Goal: Task Accomplishment & Management: Manage account settings

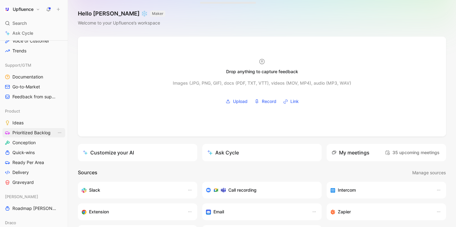
scroll to position [197, 0]
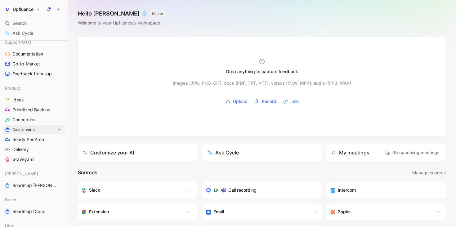
click at [29, 130] on span "Quick-wins" at bounding box center [23, 129] width 22 height 6
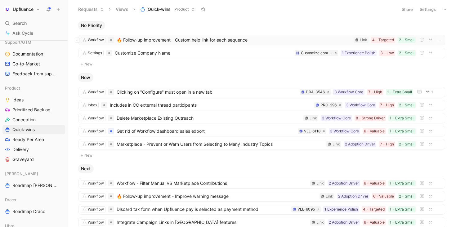
click at [323, 40] on span "🔥 Follow-up improvement - Custom help link for each sequence" at bounding box center [234, 39] width 234 height 7
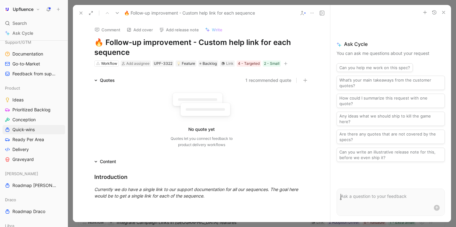
click at [287, 63] on icon "button" at bounding box center [286, 64] width 4 height 4
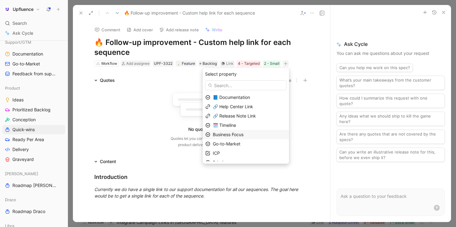
scroll to position [15, 0]
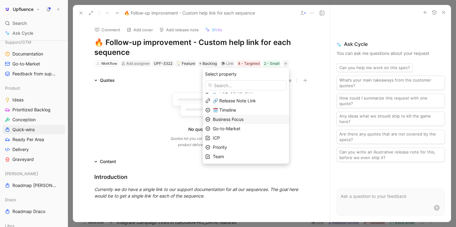
click at [243, 119] on span "Business Focus" at bounding box center [228, 119] width 31 height 5
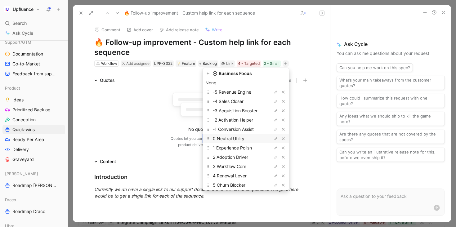
click at [244, 138] on span "0 Neutral Utility" at bounding box center [229, 138] width 32 height 5
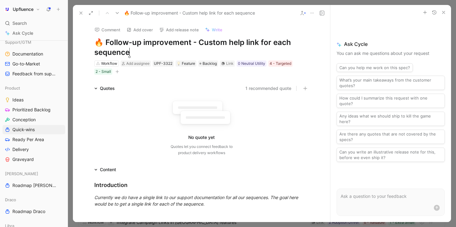
click at [79, 12] on icon at bounding box center [80, 13] width 5 height 5
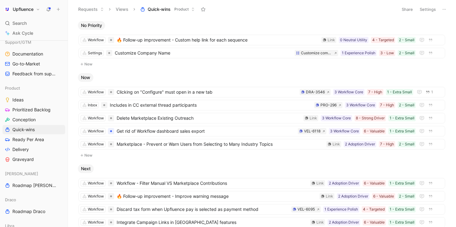
scroll to position [3, 0]
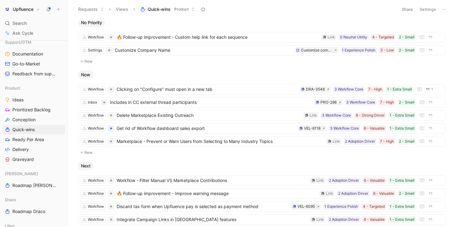
click at [430, 8] on button "Settings" at bounding box center [428, 9] width 22 height 9
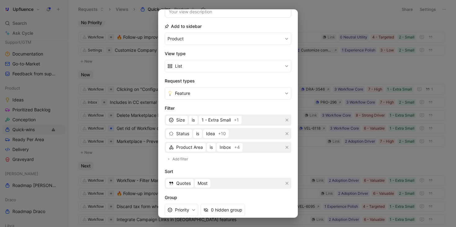
scroll to position [87, 0]
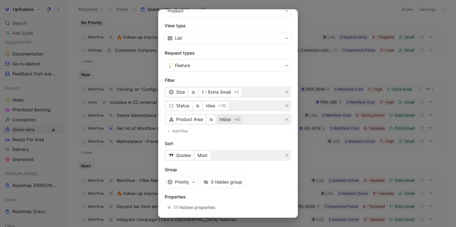
click at [229, 120] on span "Inbox" at bounding box center [224, 119] width 11 height 7
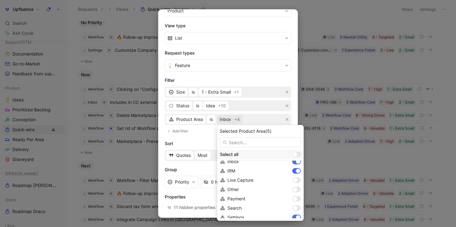
scroll to position [0, 0]
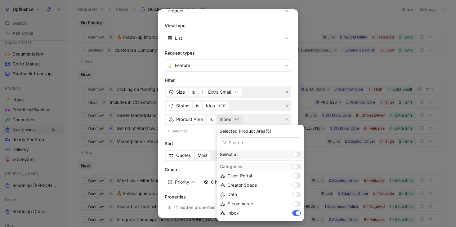
click at [276, 151] on div "Select all" at bounding box center [260, 154] width 86 height 9
click at [292, 153] on div at bounding box center [296, 155] width 9 height 6
click at [0, 0] on input "checkbox" at bounding box center [0, 0] width 0 height 0
click at [293, 153] on div at bounding box center [295, 154] width 4 height 4
click at [0, 0] on input "checkbox" at bounding box center [0, 0] width 0 height 0
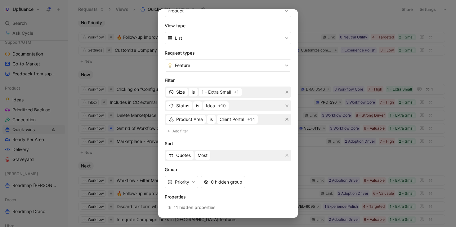
click at [287, 119] on icon "button" at bounding box center [287, 119] width 4 height 4
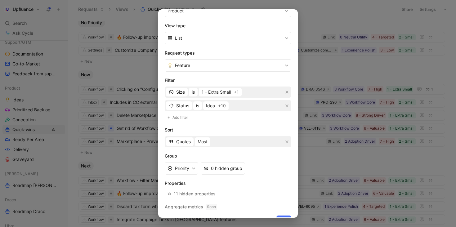
scroll to position [100, 0]
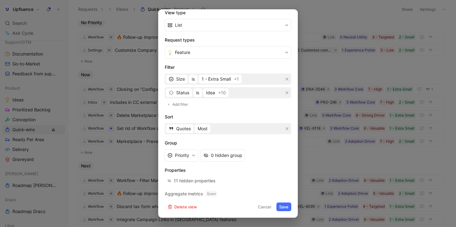
click at [283, 205] on button "Save" at bounding box center [283, 206] width 15 height 9
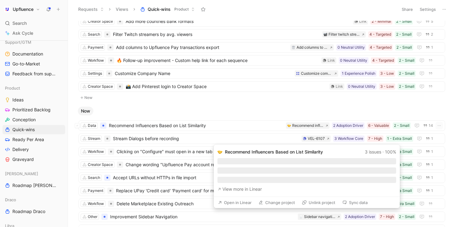
scroll to position [0, 0]
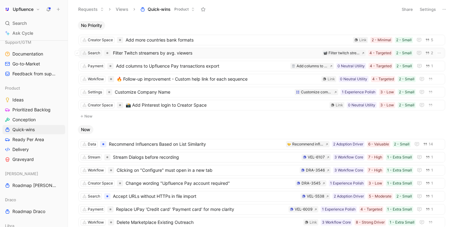
click at [249, 54] on span "Filter Twitch streamers by avg. viewers" at bounding box center [216, 52] width 207 height 7
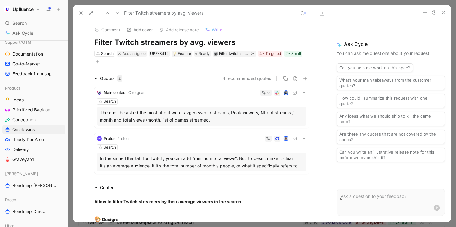
click at [98, 61] on icon "button" at bounding box center [97, 62] width 4 height 4
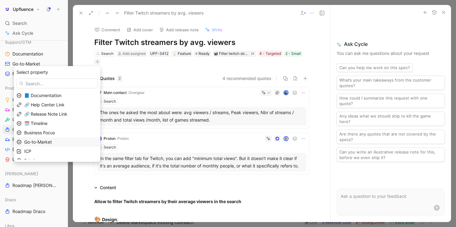
scroll to position [15, 0]
click at [60, 144] on div "Priority" at bounding box center [60, 145] width 73 height 7
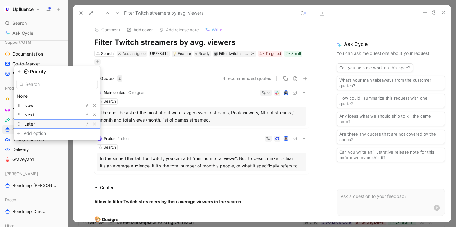
click at [56, 121] on div "Later" at bounding box center [47, 123] width 46 height 7
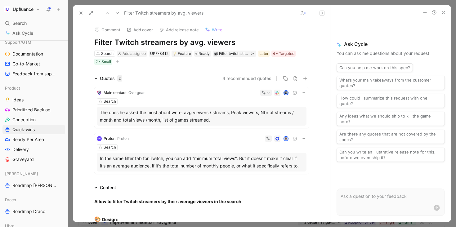
click at [83, 13] on button at bounding box center [81, 13] width 9 height 9
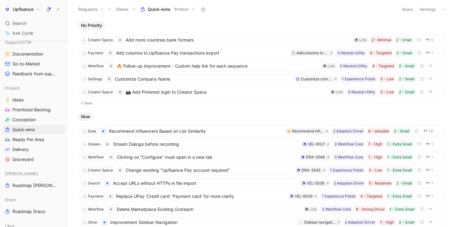
click at [405, 11] on button "Share" at bounding box center [407, 9] width 17 height 9
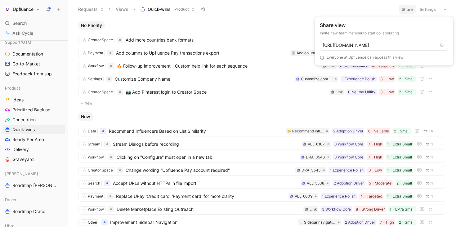
click at [430, 5] on html "Upfluence Search ⌘ K Ask Cycle Workspace Home G then H Feedback G then F Reques…" at bounding box center [228, 113] width 456 height 227
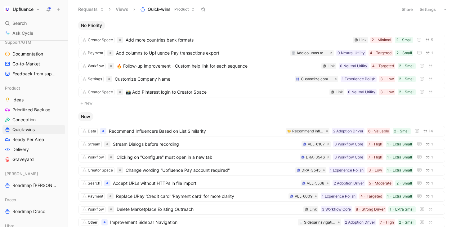
click at [444, 9] on icon at bounding box center [443, 9] width 5 height 5
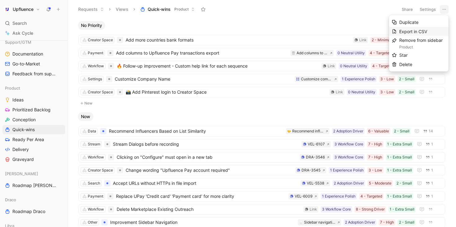
click at [421, 31] on span "Export in CSV" at bounding box center [413, 31] width 28 height 5
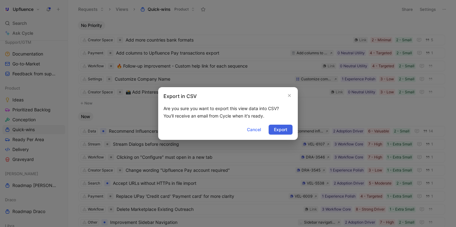
click at [287, 129] on span "Export" at bounding box center [280, 129] width 13 height 7
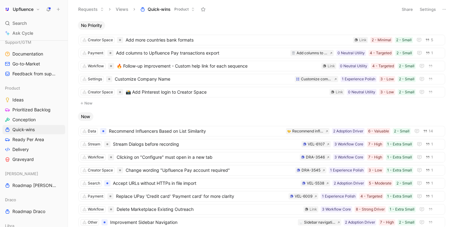
click at [433, 10] on button "Settings" at bounding box center [428, 9] width 22 height 9
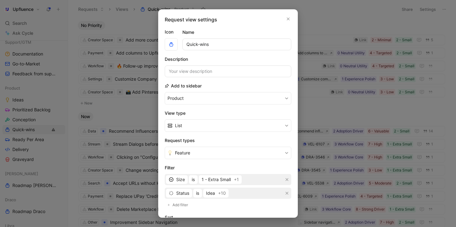
click at [289, 23] on div "Request view settings Icon Name Quick-wins Description Add to sidebar Product V…" at bounding box center [227, 113] width 139 height 208
click at [289, 21] on icon "button" at bounding box center [288, 18] width 4 height 5
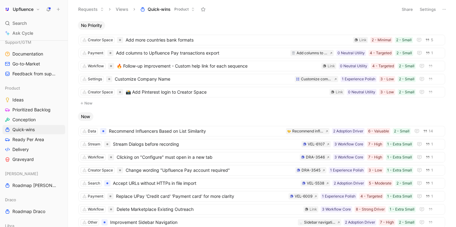
click at [443, 10] on icon at bounding box center [443, 9] width 5 height 5
click at [440, 9] on button at bounding box center [443, 9] width 9 height 9
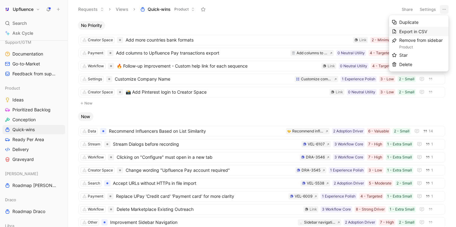
click at [416, 28] on div "Export in CSV" at bounding box center [422, 31] width 46 height 7
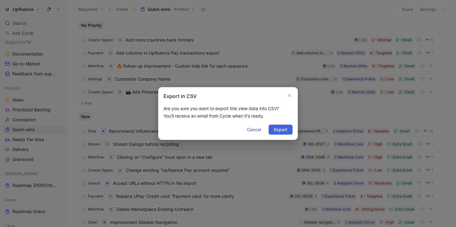
click at [278, 128] on span "Export" at bounding box center [280, 129] width 13 height 7
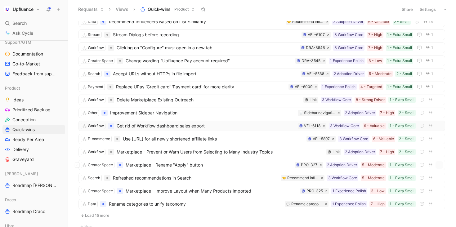
scroll to position [185, 0]
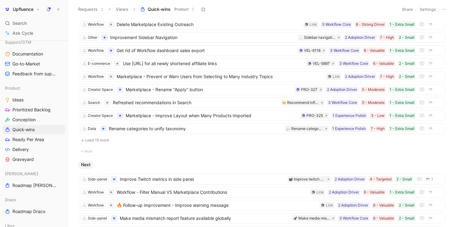
click at [155, 137] on button "Load 15 more" at bounding box center [261, 139] width 366 height 7
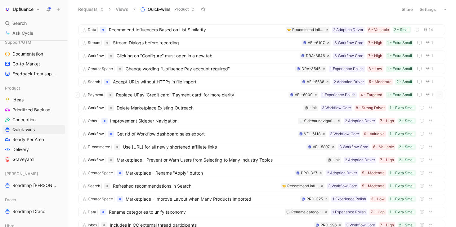
scroll to position [37, 0]
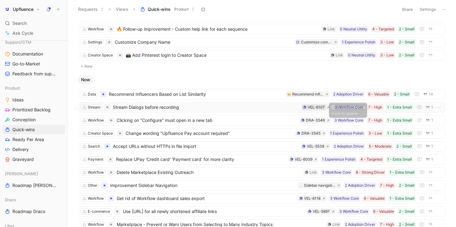
click at [324, 107] on div "VEL-6107" at bounding box center [313, 107] width 24 height 6
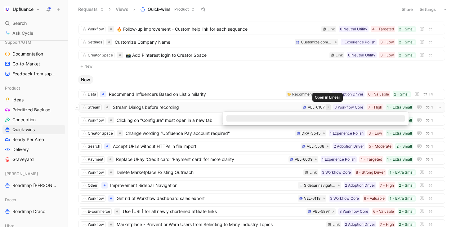
click at [328, 108] on icon at bounding box center [327, 107] width 3 height 3
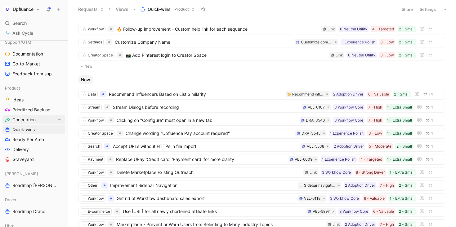
click at [38, 121] on link "Conception" at bounding box center [33, 119] width 63 height 9
